Goal: Share content

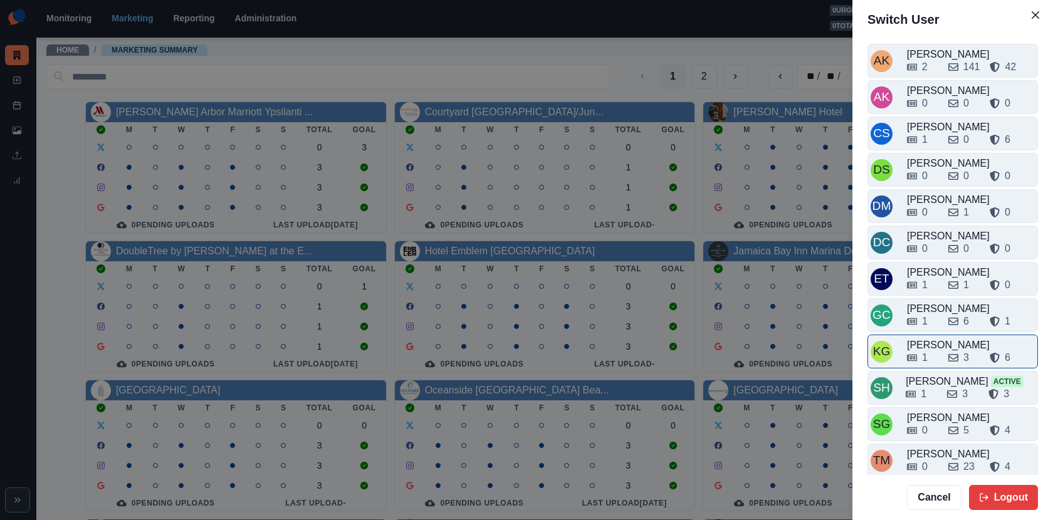
click at [932, 338] on div "[PERSON_NAME]" at bounding box center [971, 345] width 128 height 15
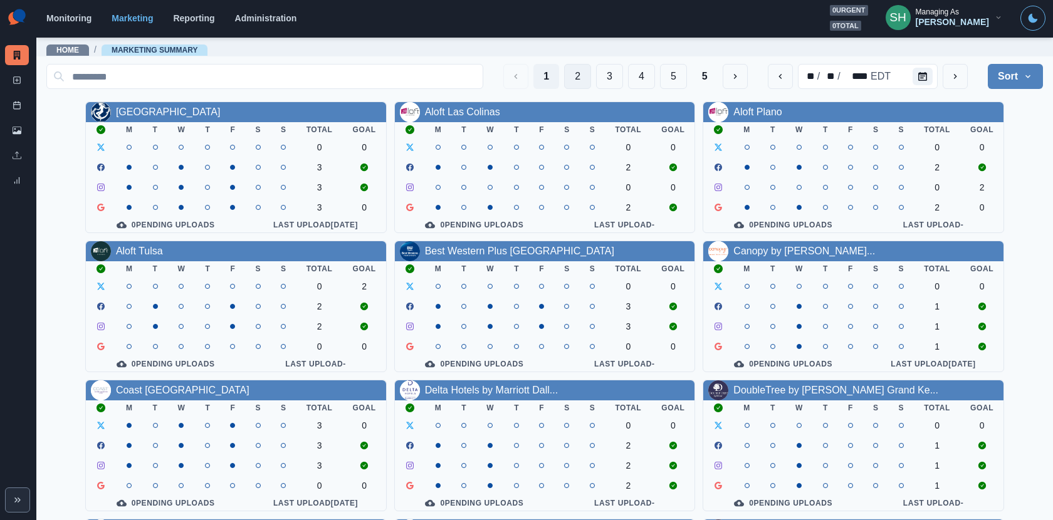
click at [579, 83] on button "2" at bounding box center [577, 76] width 27 height 25
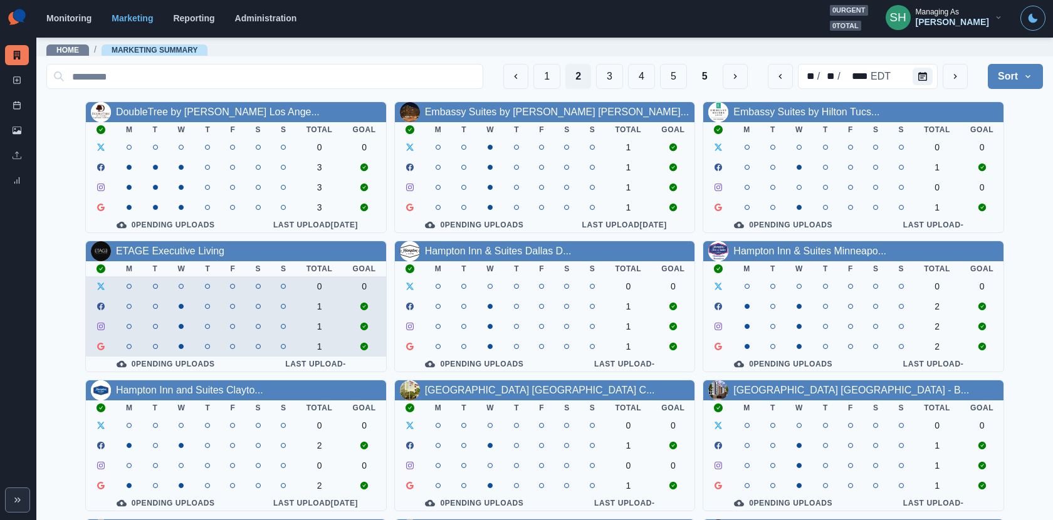
scroll to position [145, 0]
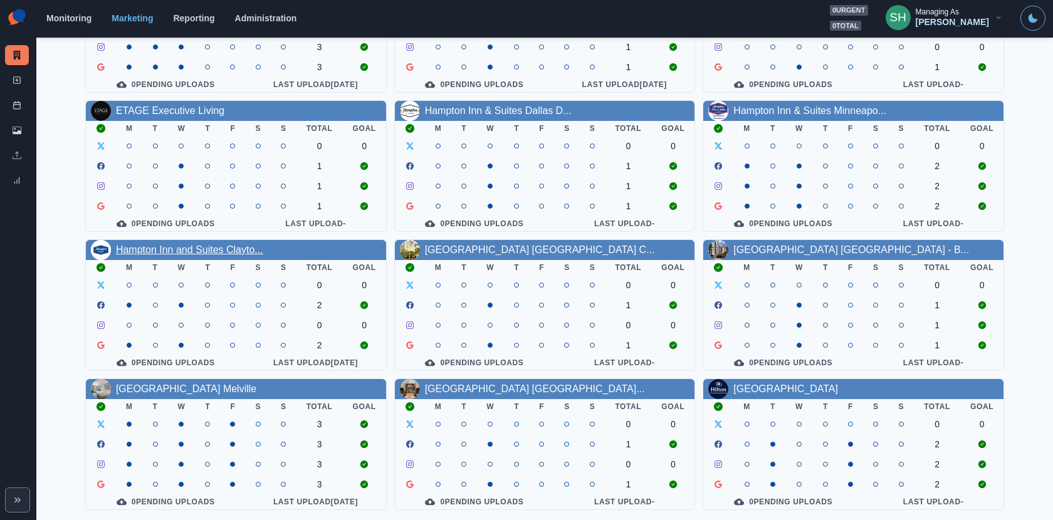
click at [236, 246] on link "Hampton Inn and Suites Clayto..." at bounding box center [189, 249] width 147 height 11
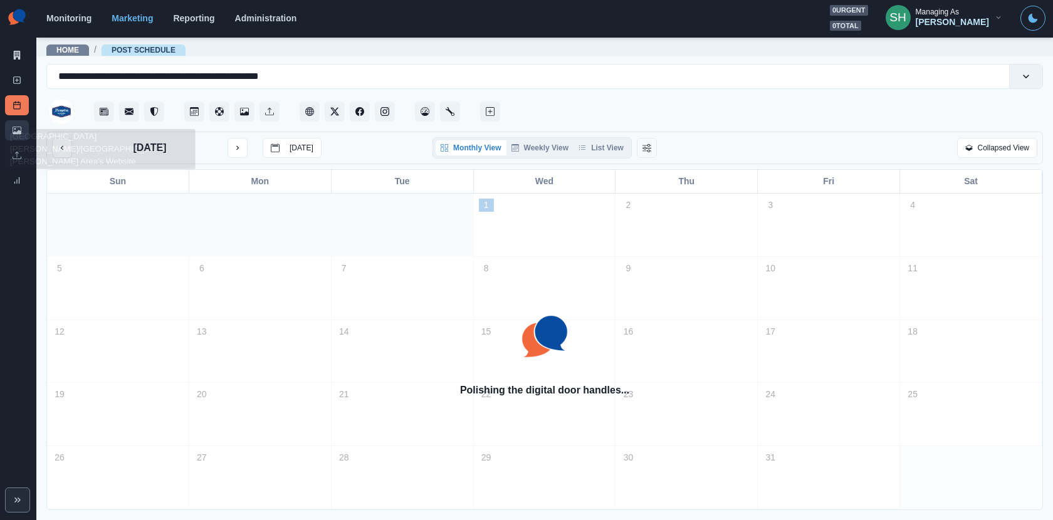
click at [24, 127] on link "Media Library" at bounding box center [17, 130] width 24 height 20
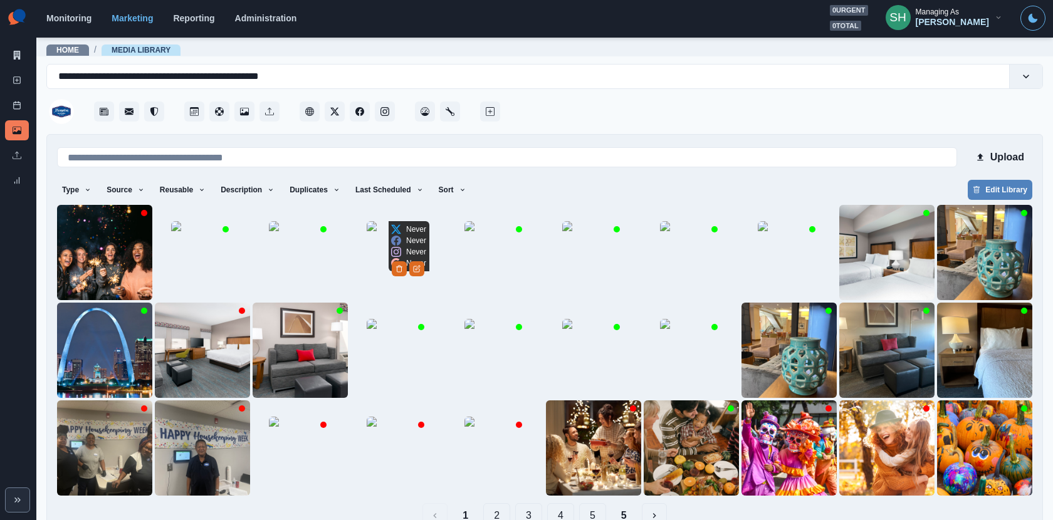
click at [389, 259] on img at bounding box center [398, 252] width 63 height 63
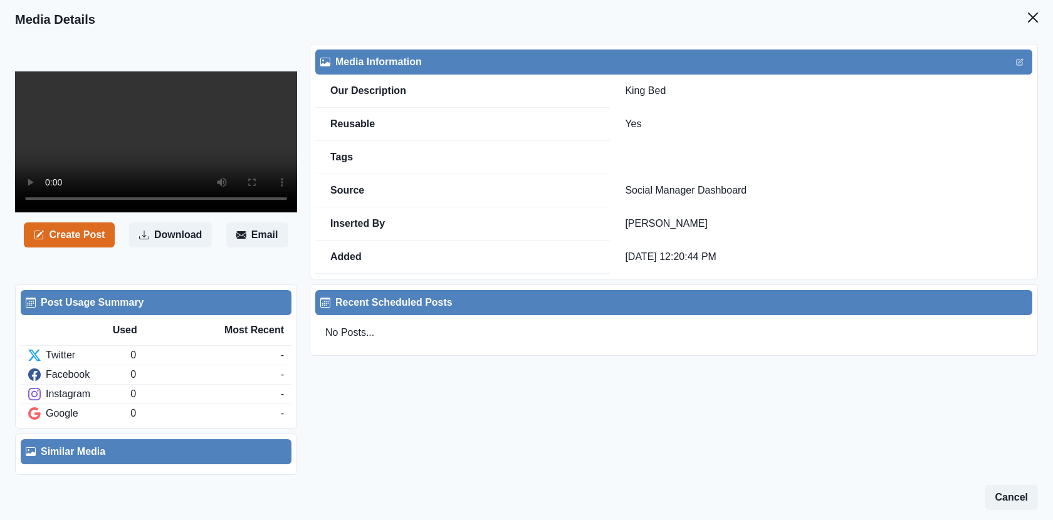
click at [206, 212] on video at bounding box center [156, 141] width 282 height 141
click at [1032, 14] on icon "Close" at bounding box center [1033, 18] width 10 height 10
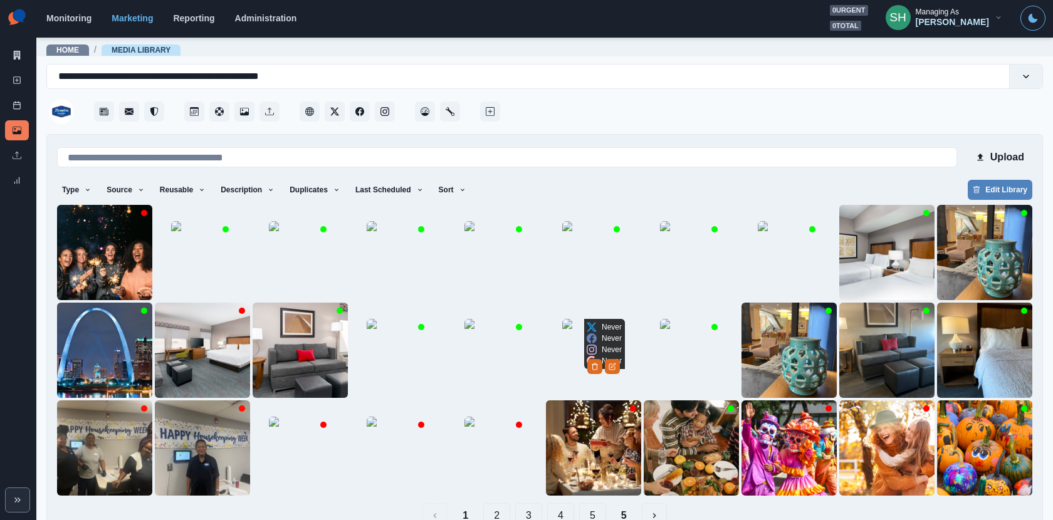
click at [582, 362] on img at bounding box center [593, 350] width 63 height 63
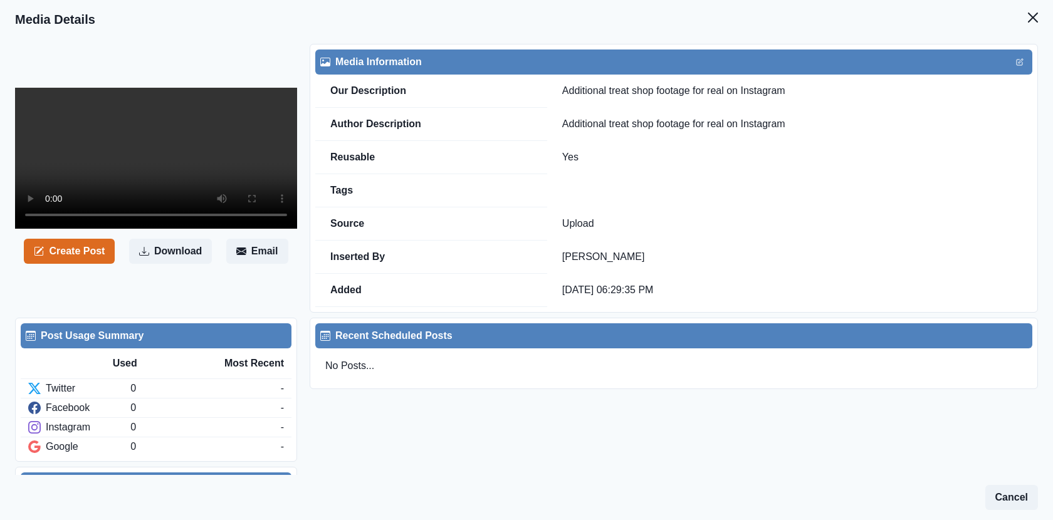
click at [179, 229] on video at bounding box center [156, 158] width 282 height 141
drag, startPoint x: 593, startPoint y: 258, endPoint x: 553, endPoint y: 257, distance: 40.1
click at [553, 257] on td "[PERSON_NAME]" at bounding box center [789, 257] width 485 height 33
copy link "[PERSON_NAME]"
click at [1033, 23] on button "Close" at bounding box center [1032, 17] width 25 height 25
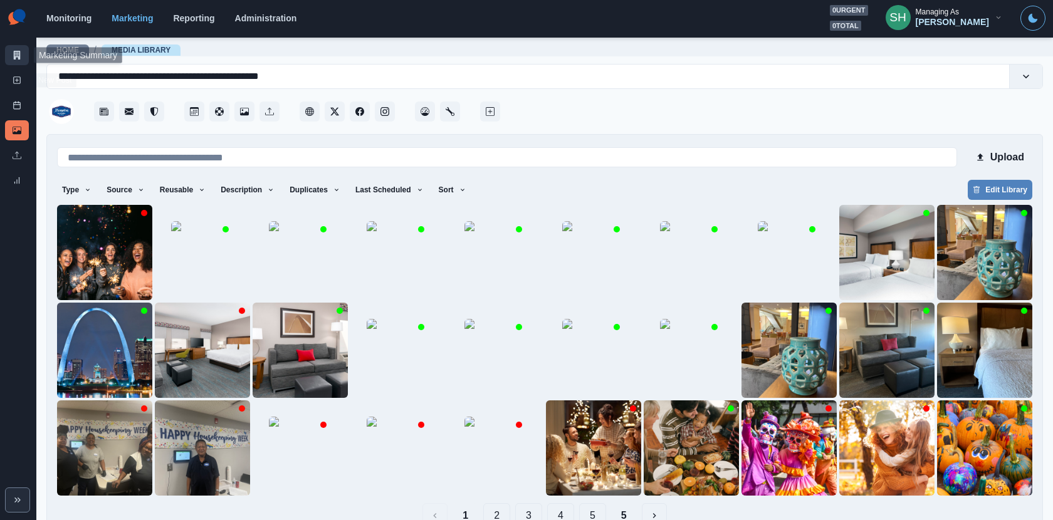
click at [17, 58] on icon at bounding box center [17, 55] width 9 height 9
